Goal: Task Accomplishment & Management: Use online tool/utility

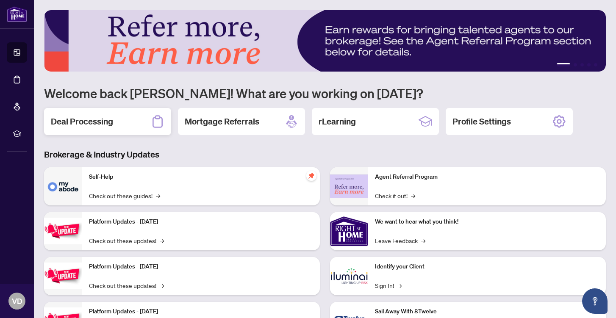
click at [100, 121] on h2 "Deal Processing" at bounding box center [82, 122] width 62 height 12
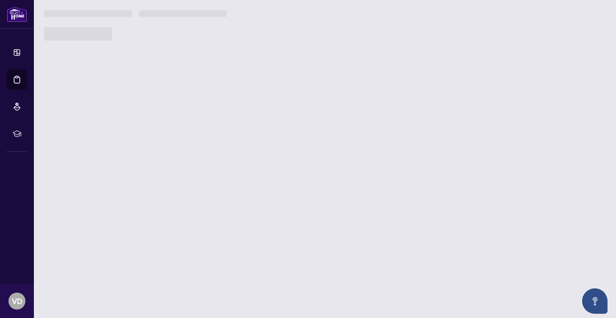
click at [100, 121] on main "1 2 3 4 5 Welcome back [PERSON_NAME]! What are you working on [DATE]? Deal Proc…" at bounding box center [325, 159] width 582 height 318
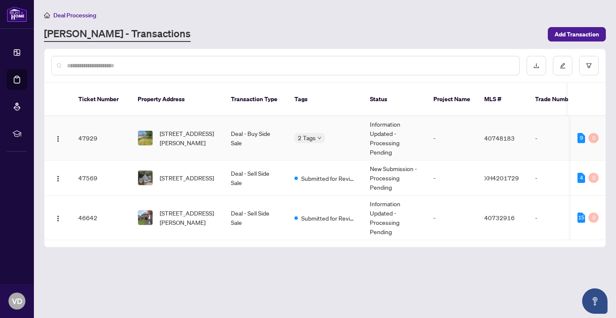
click at [90, 128] on td "47929" at bounding box center [101, 138] width 59 height 44
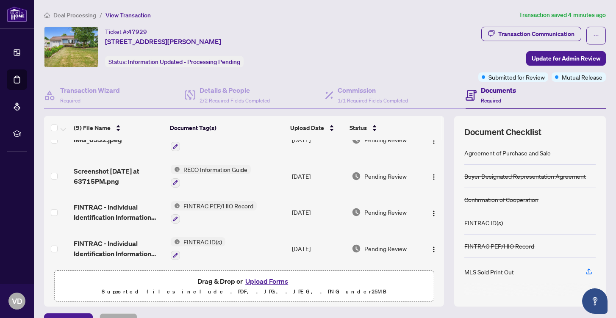
scroll to position [98, 0]
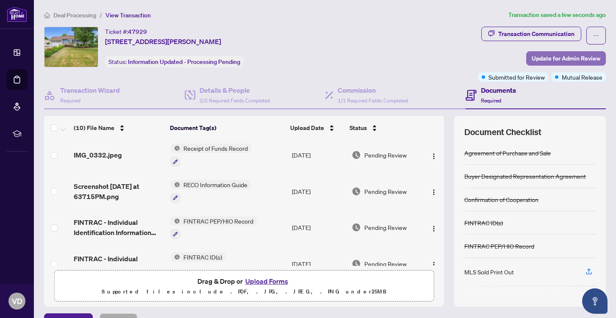
click at [558, 58] on span "Update for Admin Review" at bounding box center [566, 59] width 69 height 14
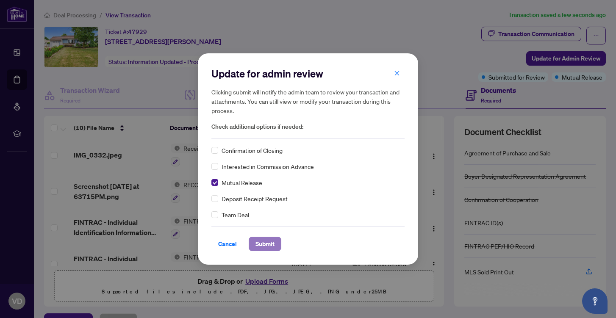
click at [260, 244] on span "Submit" at bounding box center [264, 244] width 19 height 14
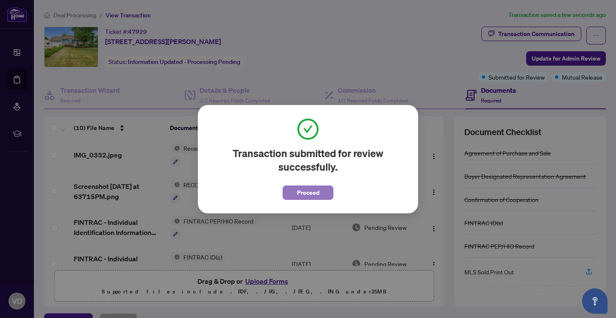
click at [313, 191] on span "Proceed" at bounding box center [308, 193] width 22 height 14
